Goal: Task Accomplishment & Management: Use online tool/utility

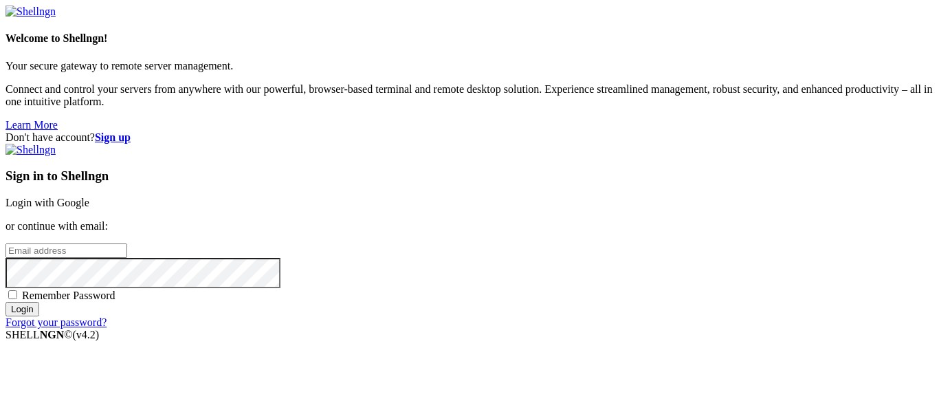
click at [89, 197] on link "Login with Google" at bounding box center [48, 203] width 84 height 12
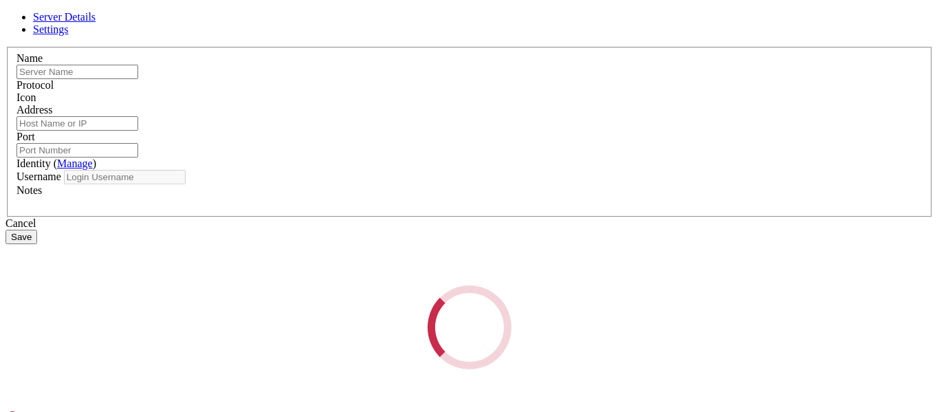
type input "[PERSON_NAME]"
type input "[DOMAIN_NAME]"
type input "46929"
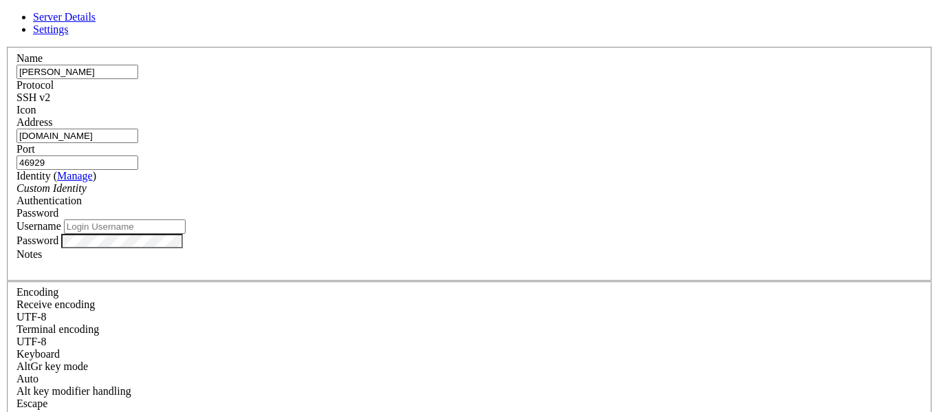
type input "pi"
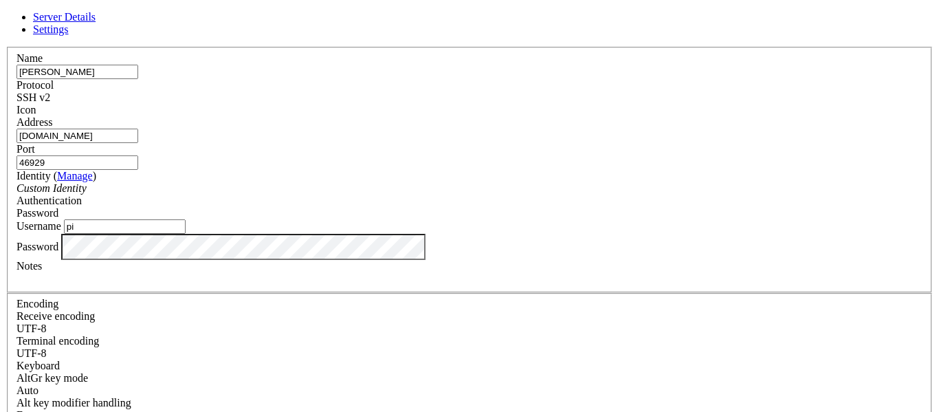
click at [138, 155] on input "46929" at bounding box center [78, 162] width 122 height 14
paste input "9043"
type input "49043"
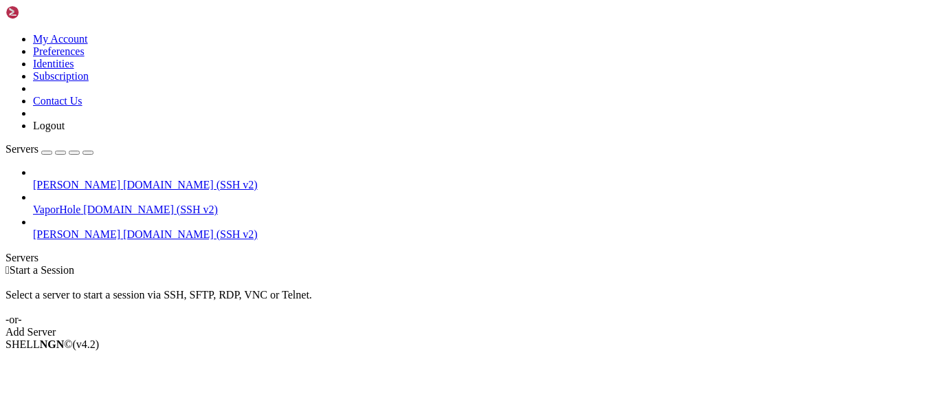
click at [63, 204] on div "[PERSON_NAME] [DOMAIN_NAME] (SSH v2) [GEOGRAPHIC_DATA] [DOMAIN_NAME] (SSH v2) […" at bounding box center [470, 203] width 928 height 74
click at [69, 362] on span "Connect" at bounding box center [51, 368] width 36 height 12
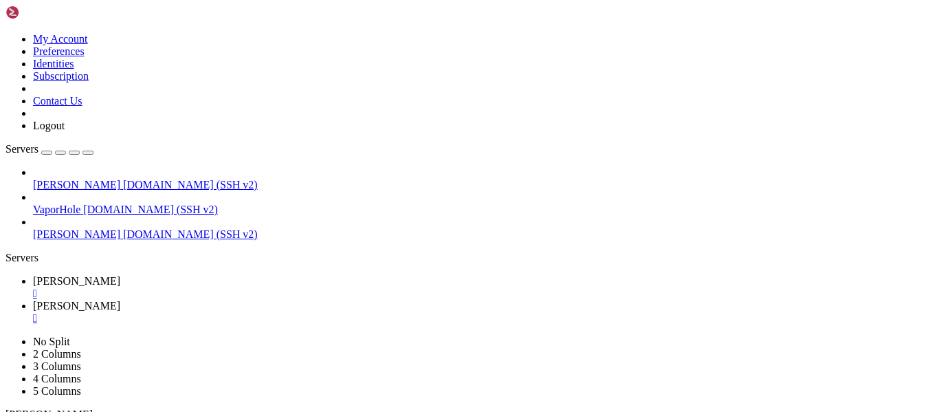
click at [120, 275] on span "[PERSON_NAME]" at bounding box center [76, 281] width 87 height 12
click at [120, 300] on span "[PERSON_NAME]" at bounding box center [76, 306] width 87 height 12
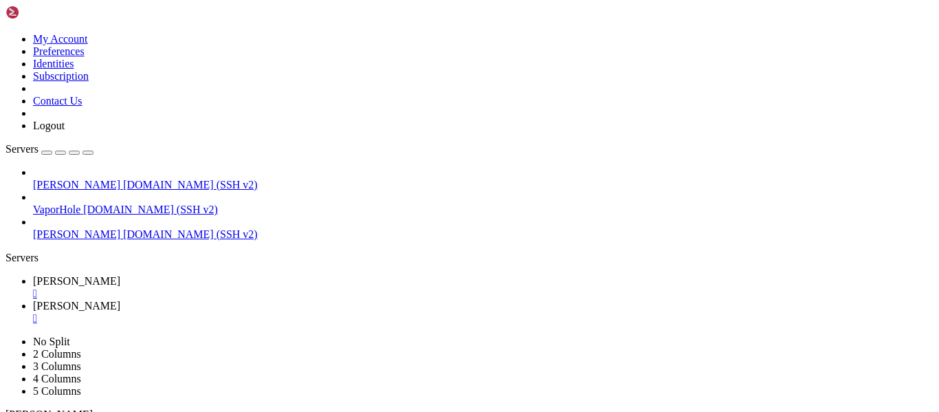
type input "/home/pi/bot/segrar"
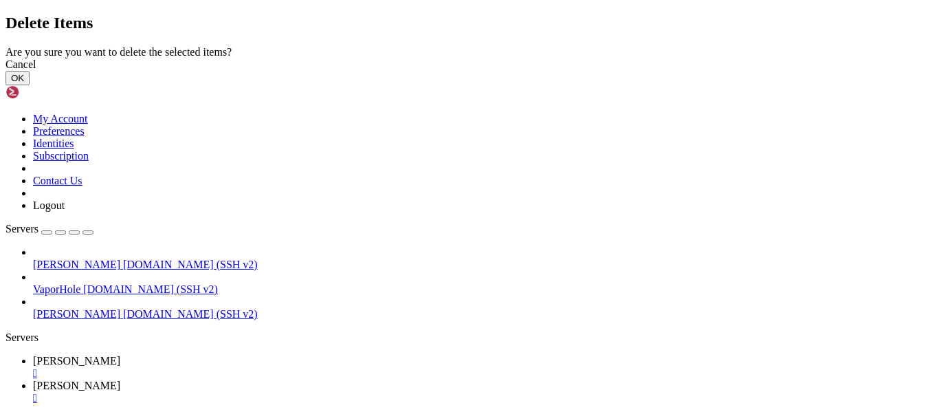
click at [30, 85] on button "OK" at bounding box center [18, 78] width 24 height 14
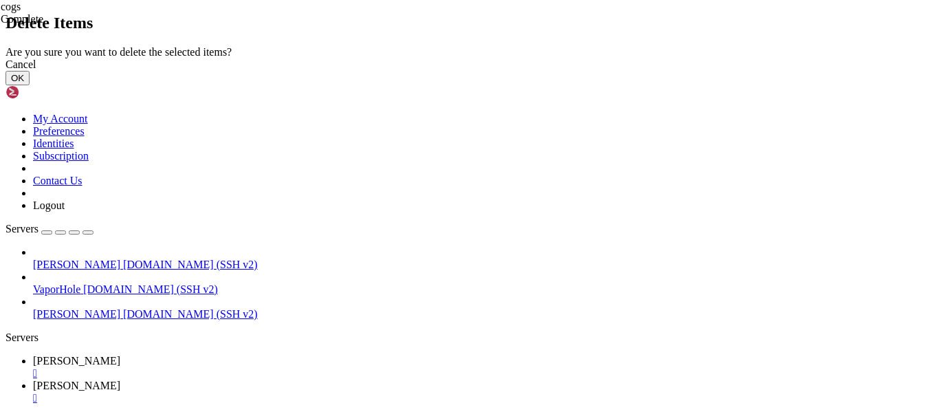
click at [30, 85] on button "OK" at bounding box center [18, 78] width 24 height 14
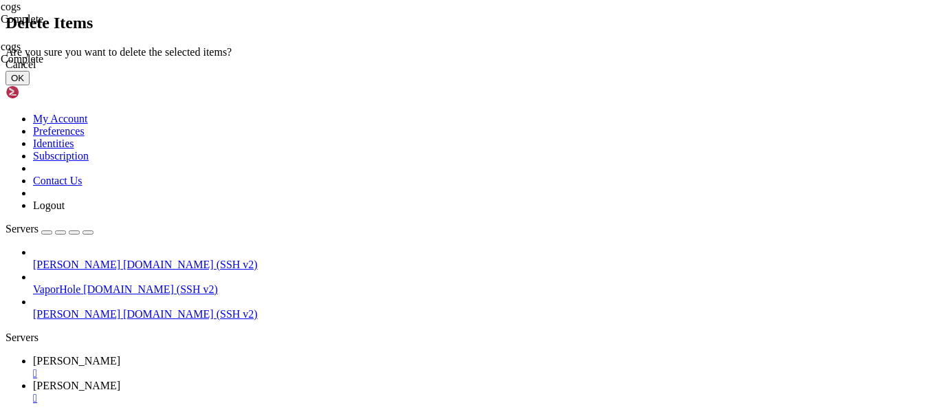
click at [30, 85] on button "OK" at bounding box center [18, 78] width 24 height 14
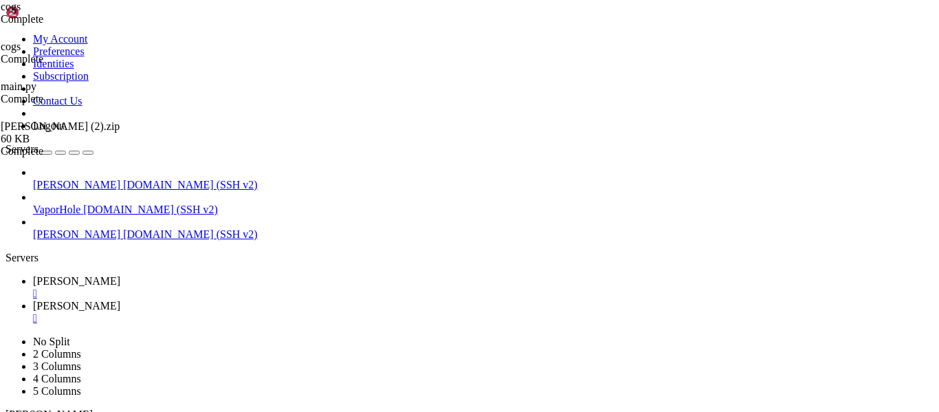
click at [120, 275] on span "[PERSON_NAME]" at bounding box center [76, 281] width 87 height 12
drag, startPoint x: 162, startPoint y: 842, endPoint x: 10, endPoint y: 844, distance: 152.6
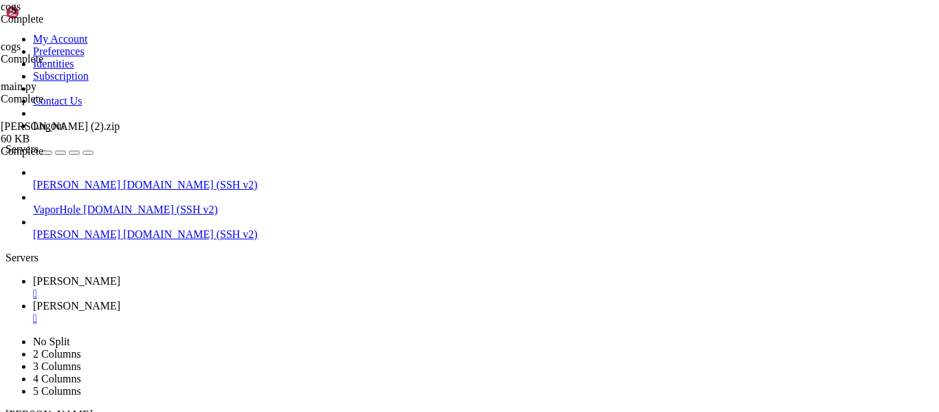
drag, startPoint x: 156, startPoint y: 839, endPoint x: 44, endPoint y: 841, distance: 112.1
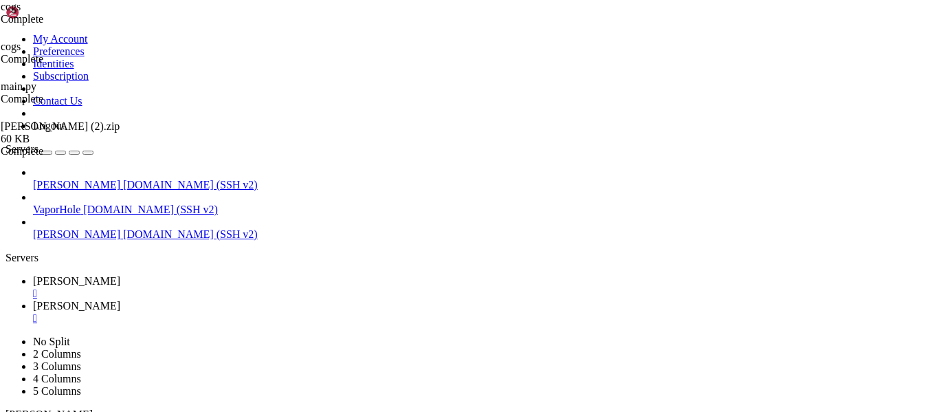
drag, startPoint x: 169, startPoint y: 839, endPoint x: 12, endPoint y: 842, distance: 157.5
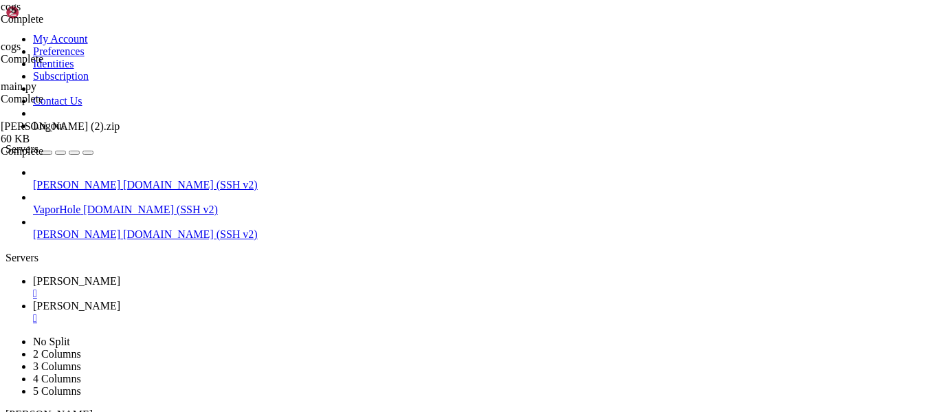
scroll to position [170, 0]
click at [120, 300] on span "[PERSON_NAME]" at bounding box center [76, 306] width 87 height 12
click at [337, 312] on div "" at bounding box center [483, 318] width 901 height 12
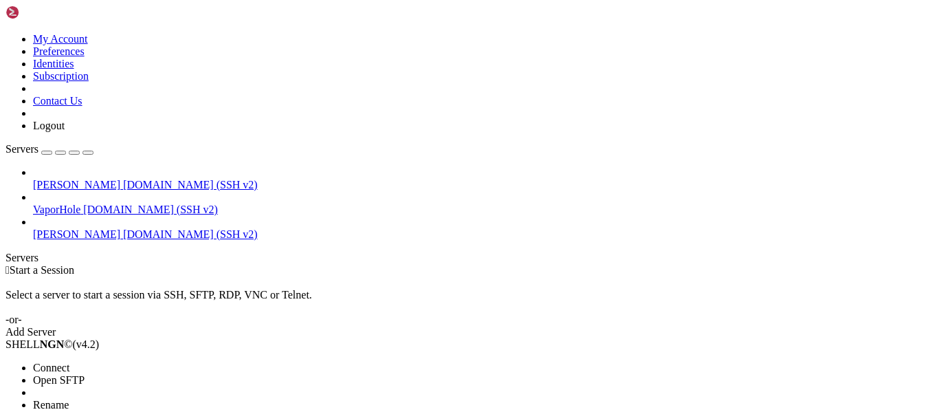
click at [60, 374] on span "Open SFTP" at bounding box center [59, 380] width 52 height 12
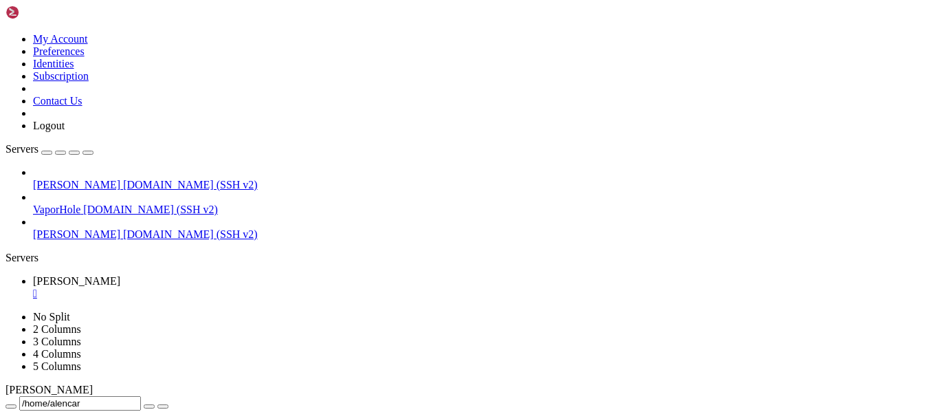
scroll to position [169, 0]
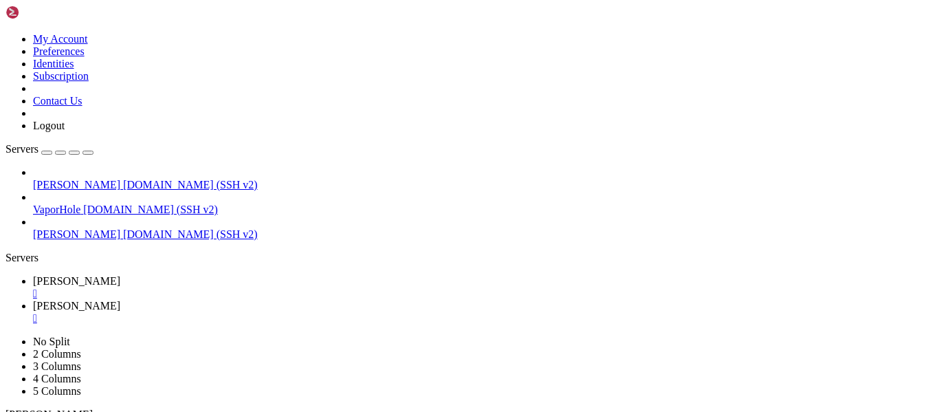
scroll to position [0, 0]
drag, startPoint x: 272, startPoint y: 1013, endPoint x: 366, endPoint y: 1009, distance: 94.3
copy x-row "179.253.189.244"
click at [191, 275] on link "Ali " at bounding box center [483, 287] width 901 height 25
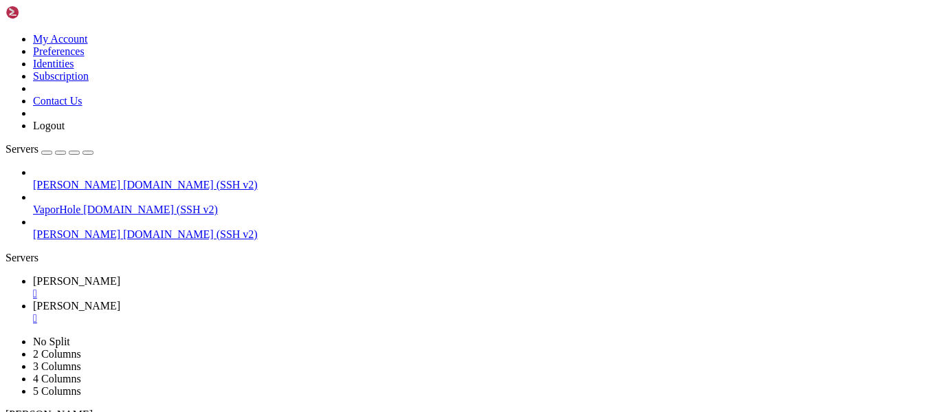
scroll to position [264, 0]
click at [120, 300] on span "[PERSON_NAME]" at bounding box center [76, 306] width 87 height 12
click at [120, 275] on span "[PERSON_NAME]" at bounding box center [76, 281] width 87 height 12
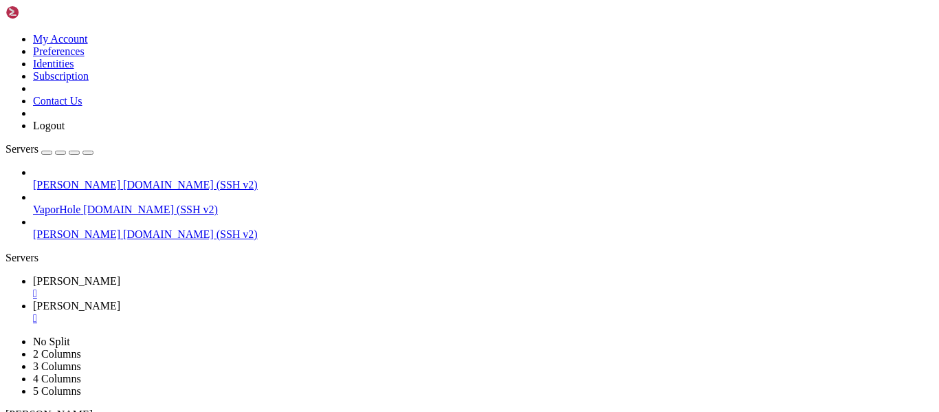
scroll to position [248, 0]
type input "/home/alencar/server"
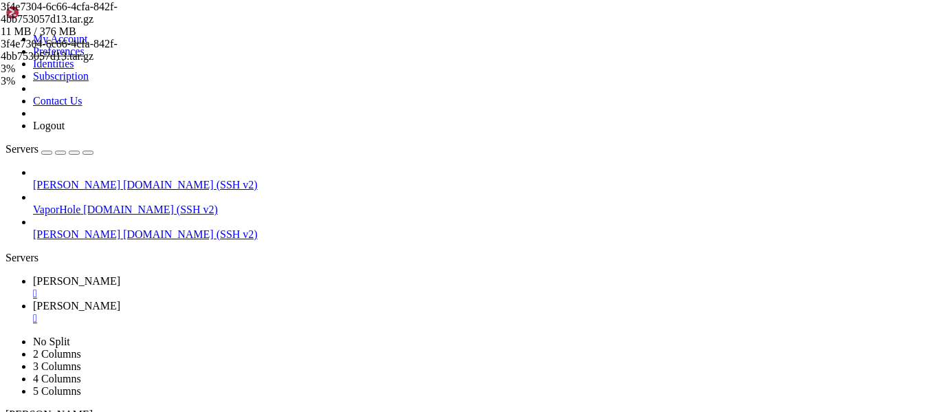
click at [138, 63] on div "3f4e7304-6c66-4cfa-842f-4bb753057d13.tar.gz" at bounding box center [70, 50] width 138 height 25
click at [255, 300] on link "Ali " at bounding box center [483, 312] width 901 height 25
